Goal: Manage account settings

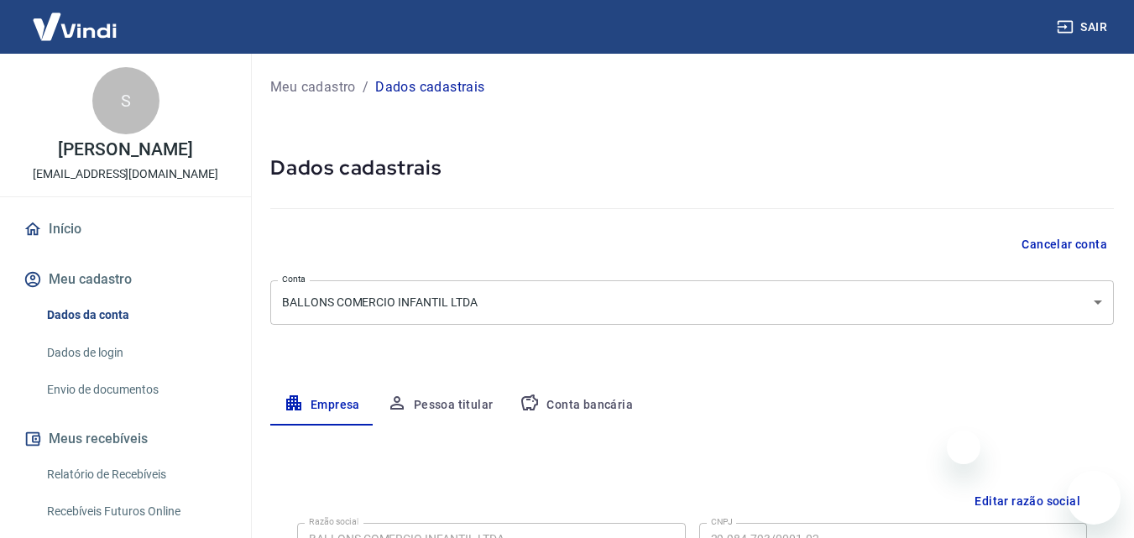
select select "PE"
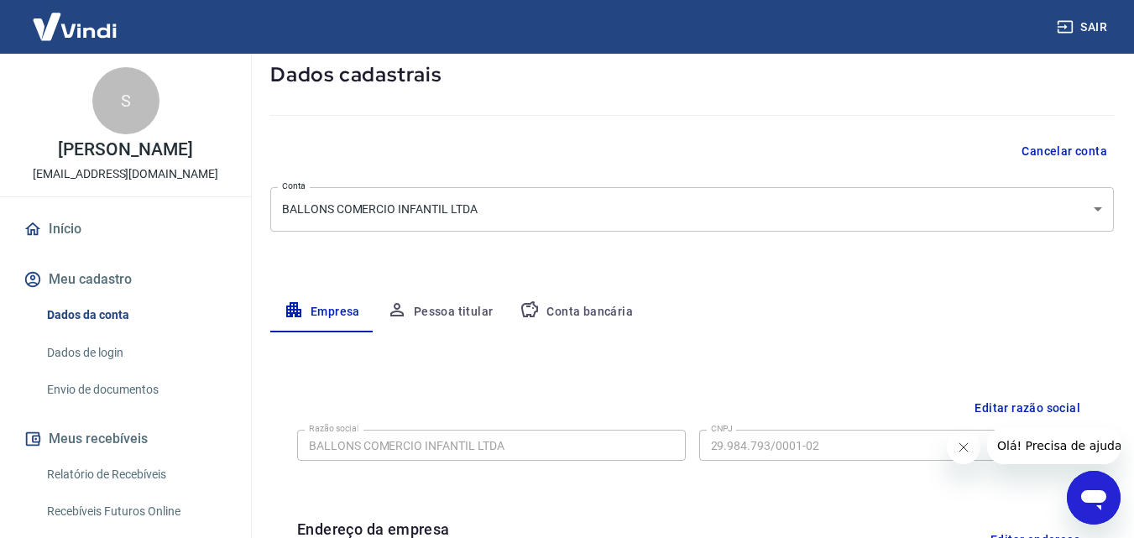
scroll to position [1, 0]
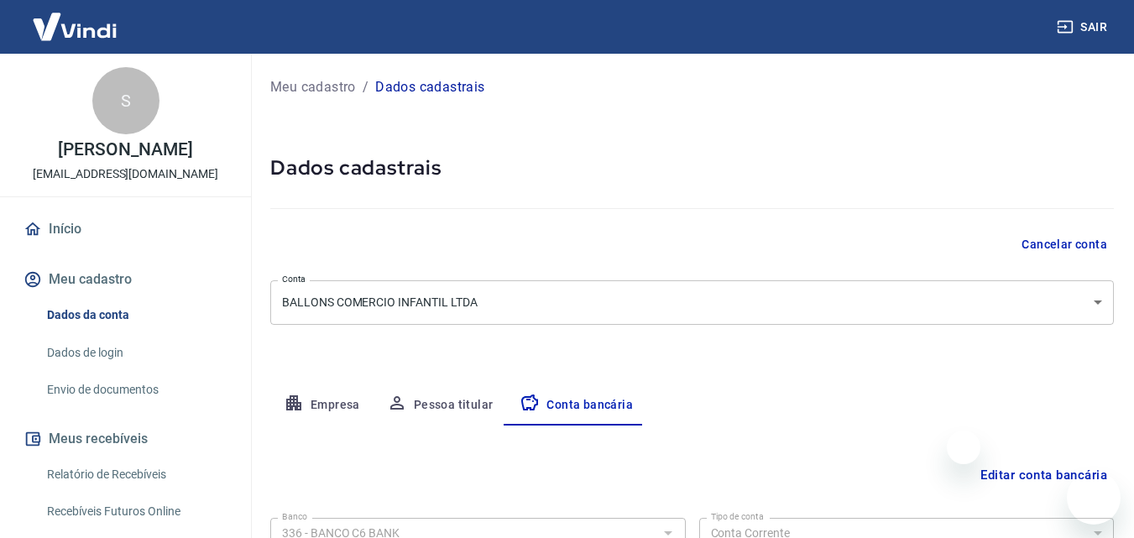
select select "1"
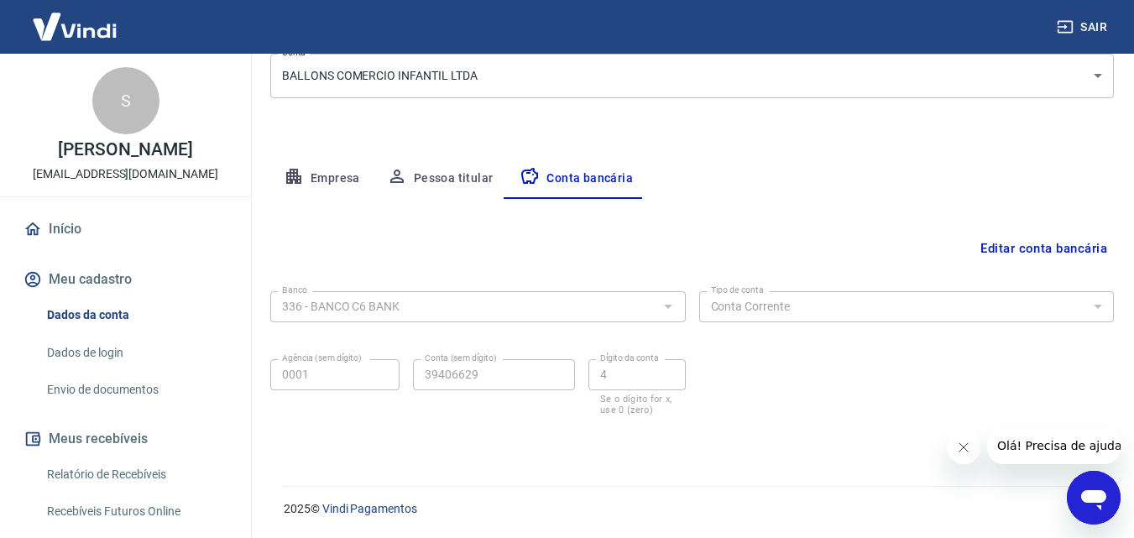
scroll to position [84, 0]
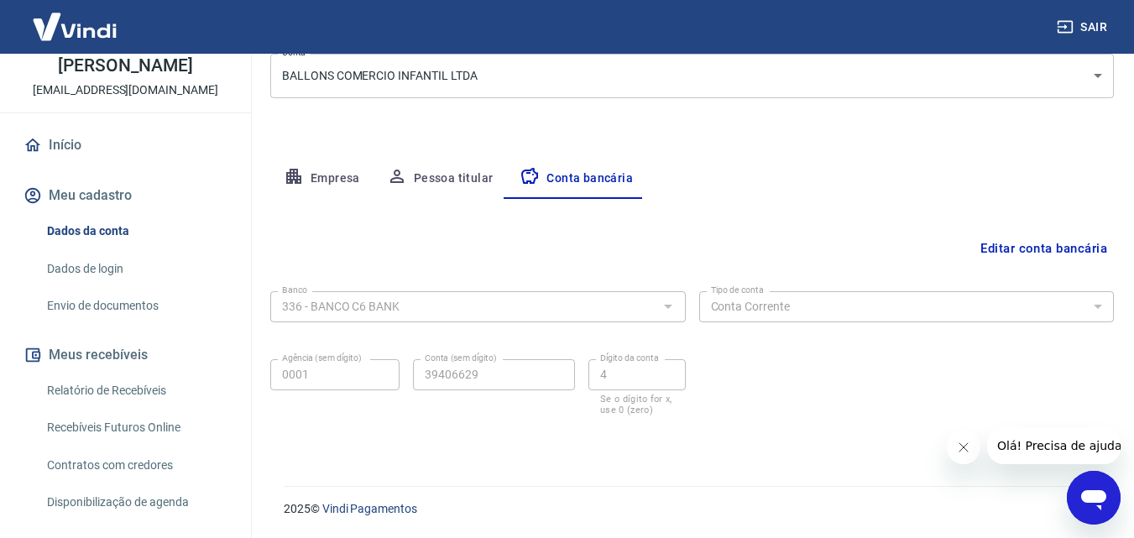
click at [66, 154] on link "Início" at bounding box center [125, 145] width 211 height 37
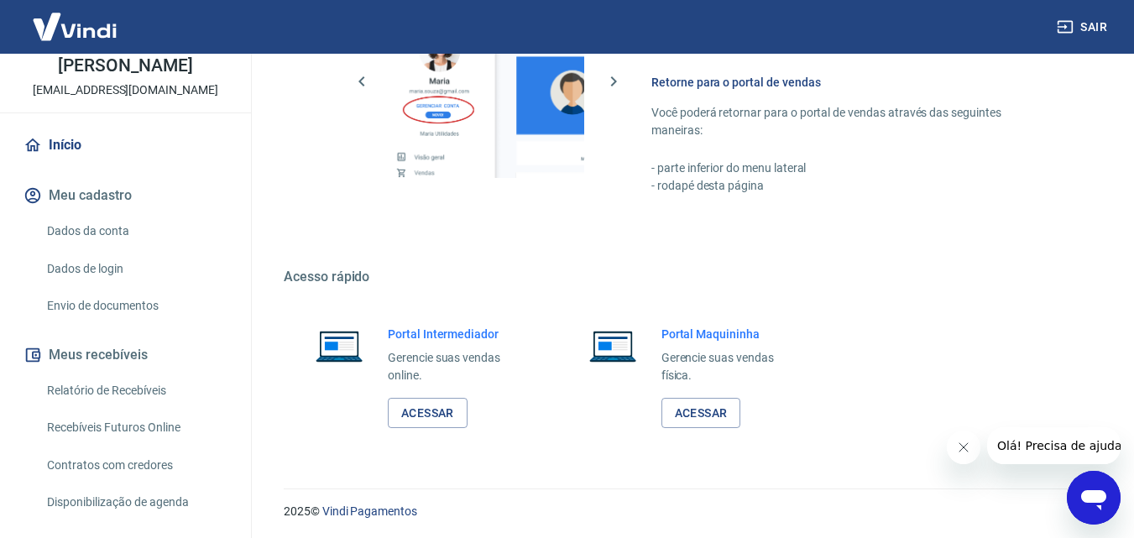
scroll to position [1164, 0]
